Goal: Find specific page/section: Find specific page/section

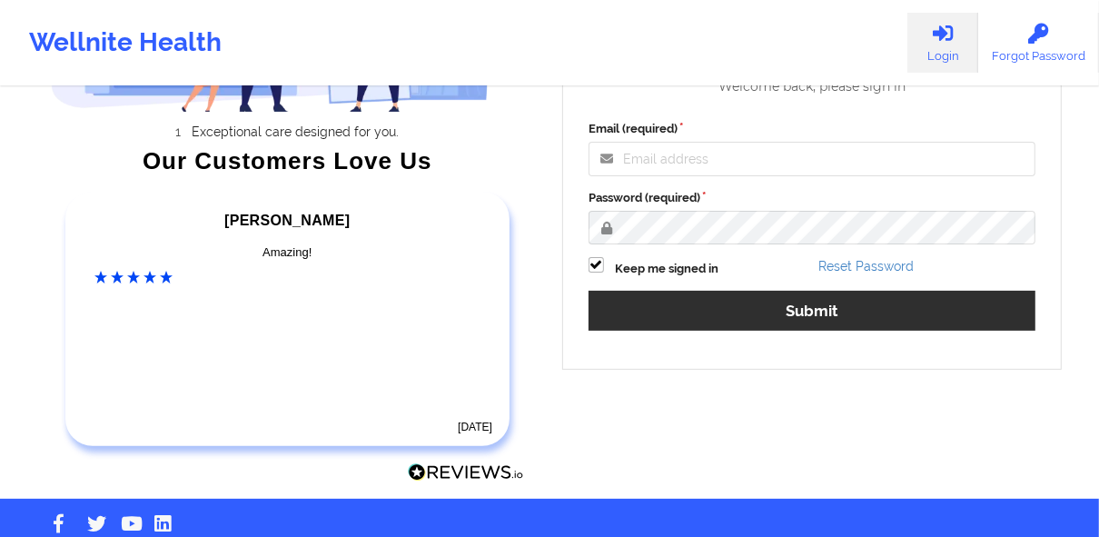
scroll to position [291, 0]
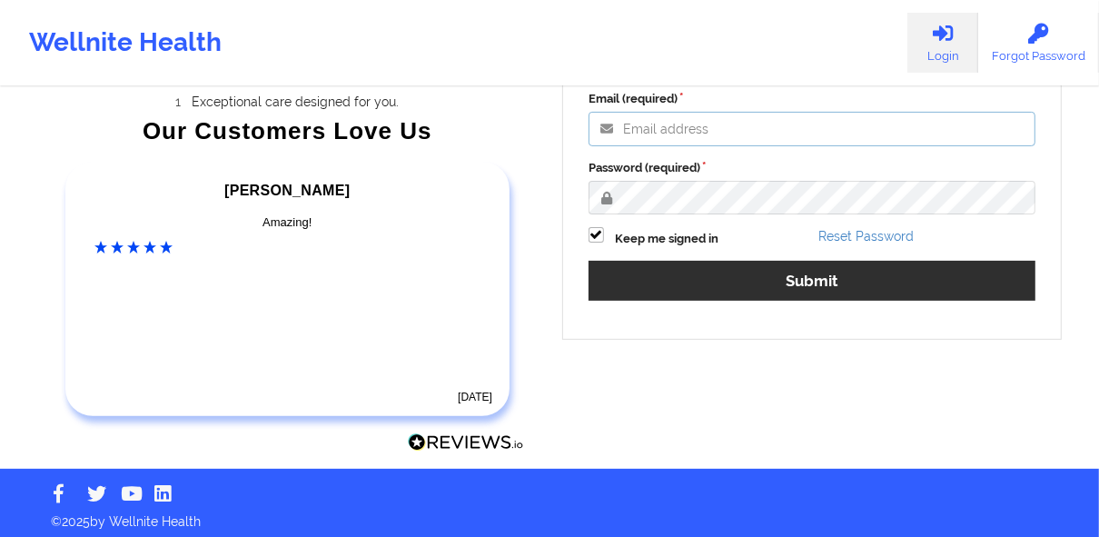
type input "[PERSON_NAME][EMAIL_ADDRESS][DOMAIN_NAME]"
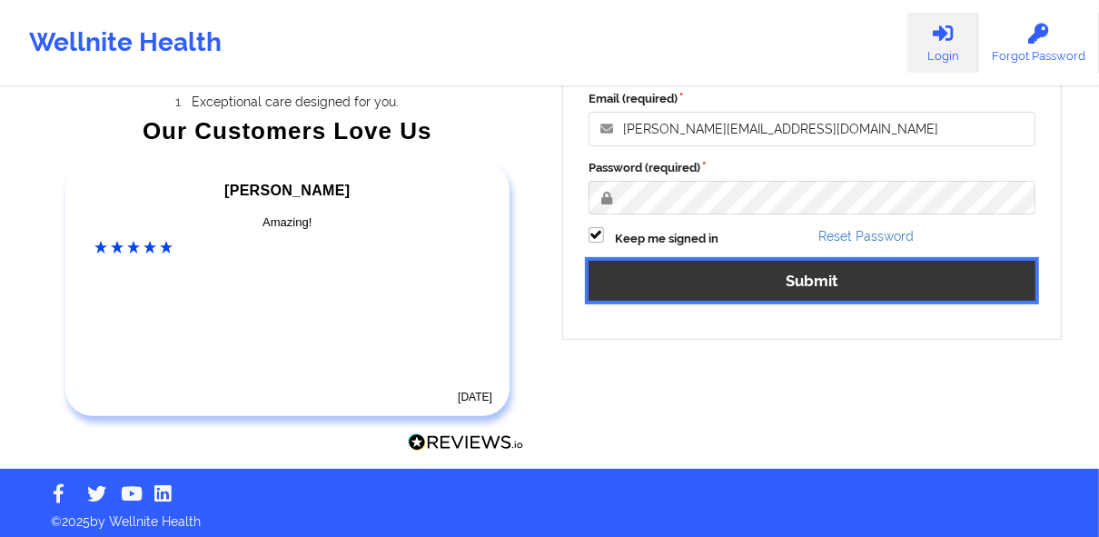
click at [828, 293] on button "Submit" at bounding box center [812, 280] width 447 height 39
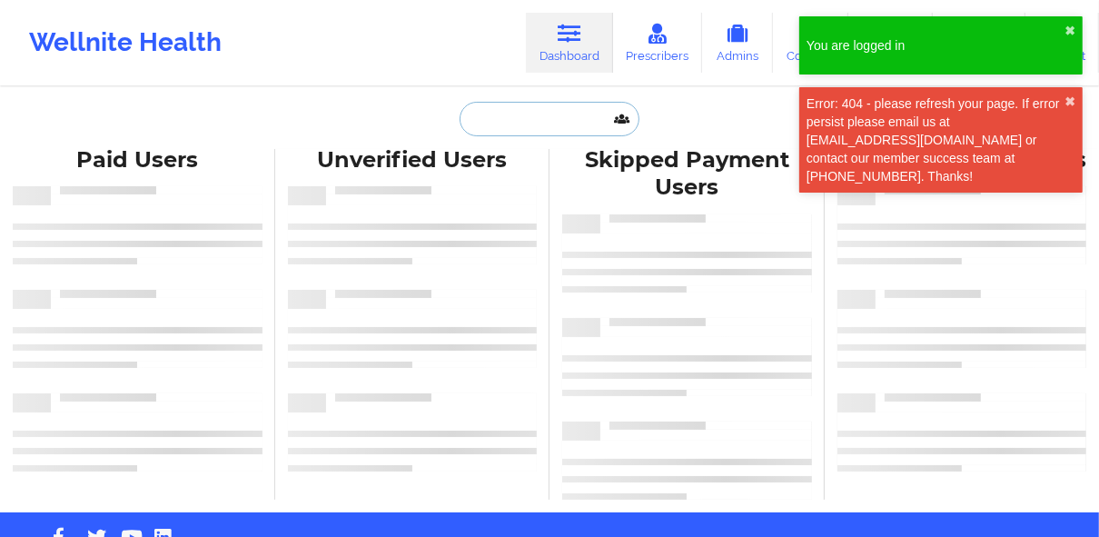
click at [547, 116] on input "text" at bounding box center [550, 119] width 180 height 35
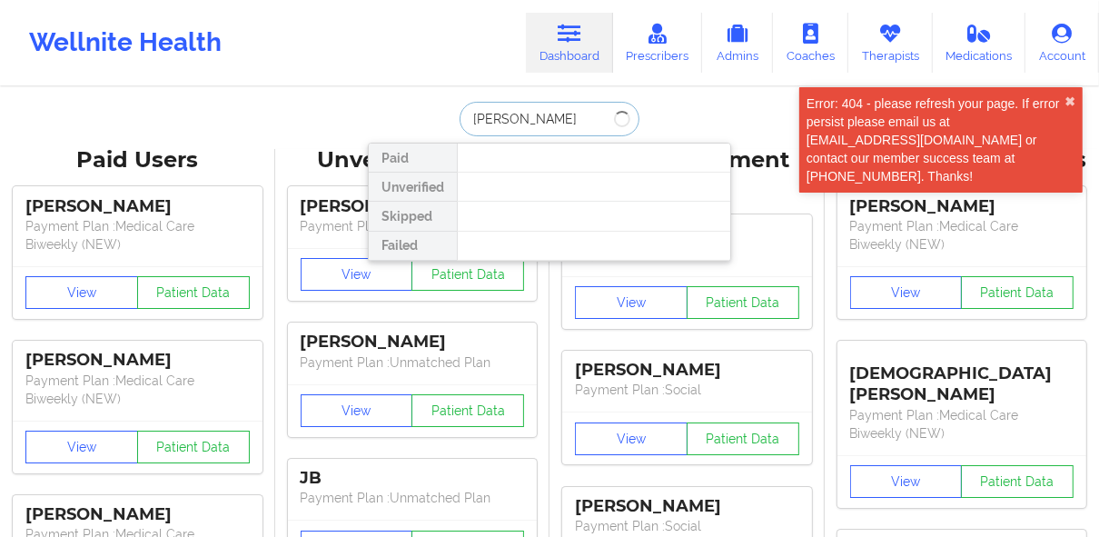
type input "[PERSON_NAME]"
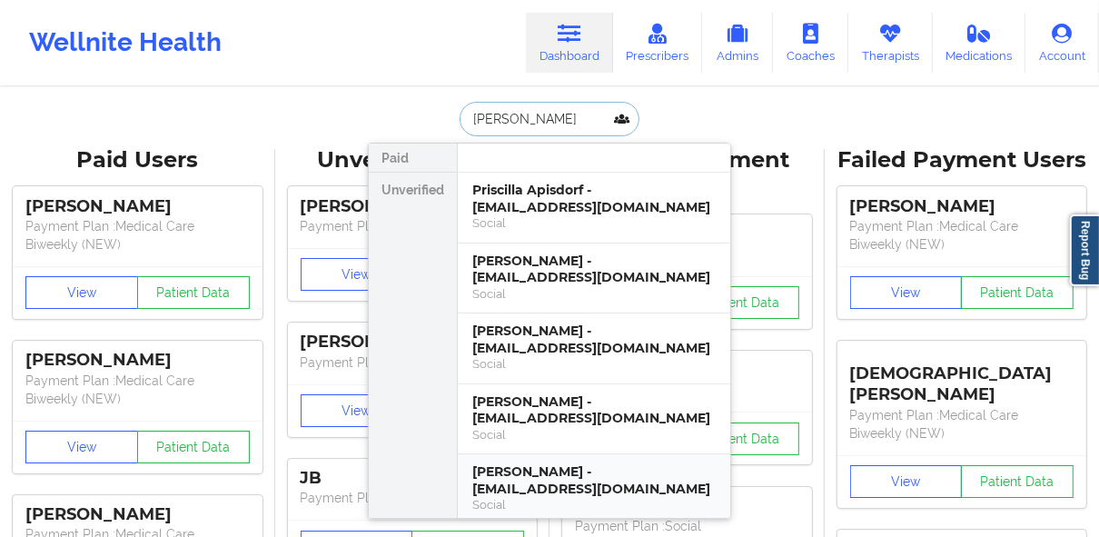
click at [590, 497] on div "Social" at bounding box center [593, 504] width 243 height 15
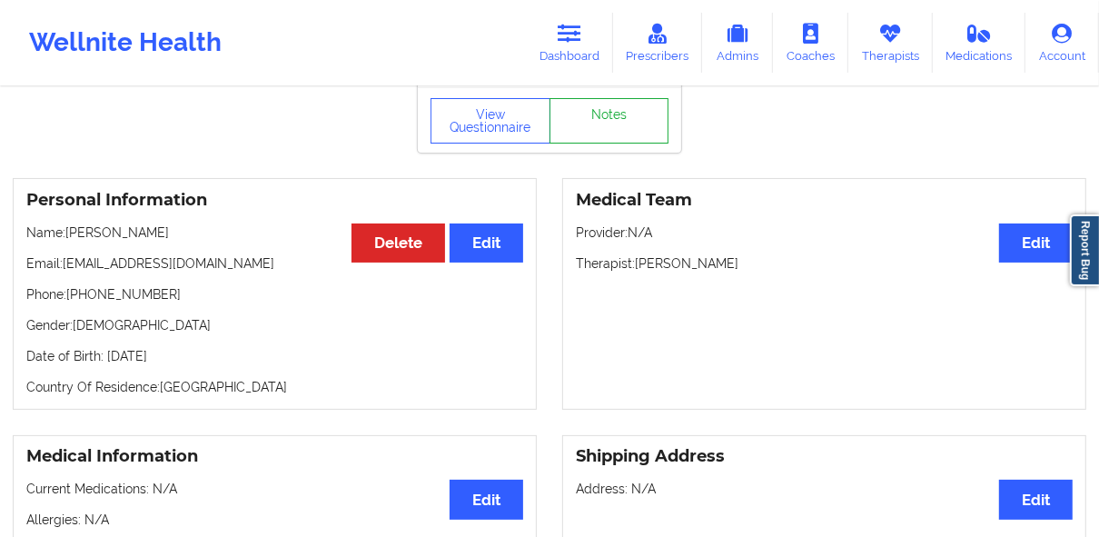
scroll to position [73, 0]
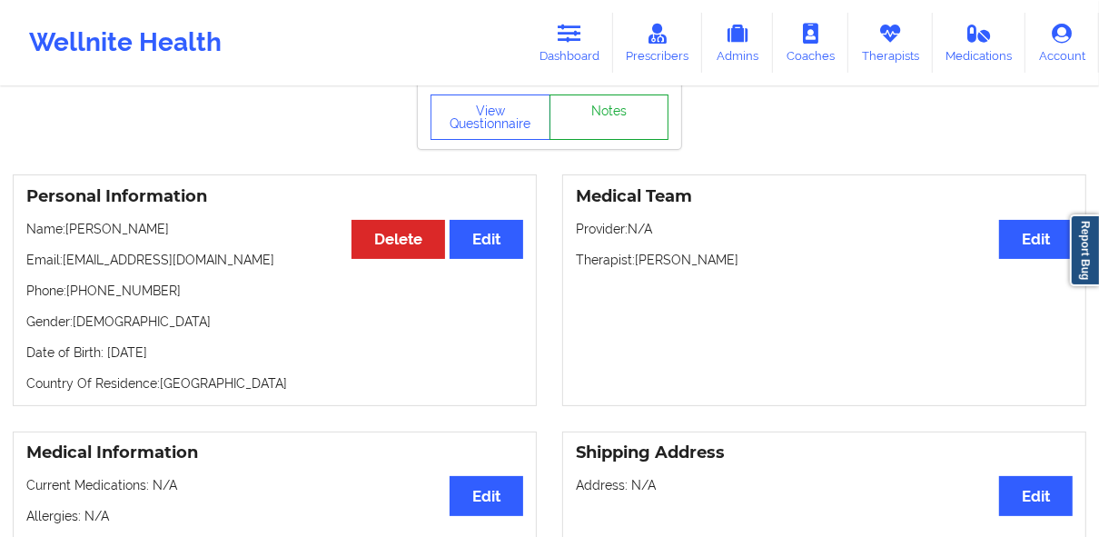
click at [616, 137] on link "Notes" at bounding box center [610, 116] width 120 height 45
